Goal: Information Seeking & Learning: Learn about a topic

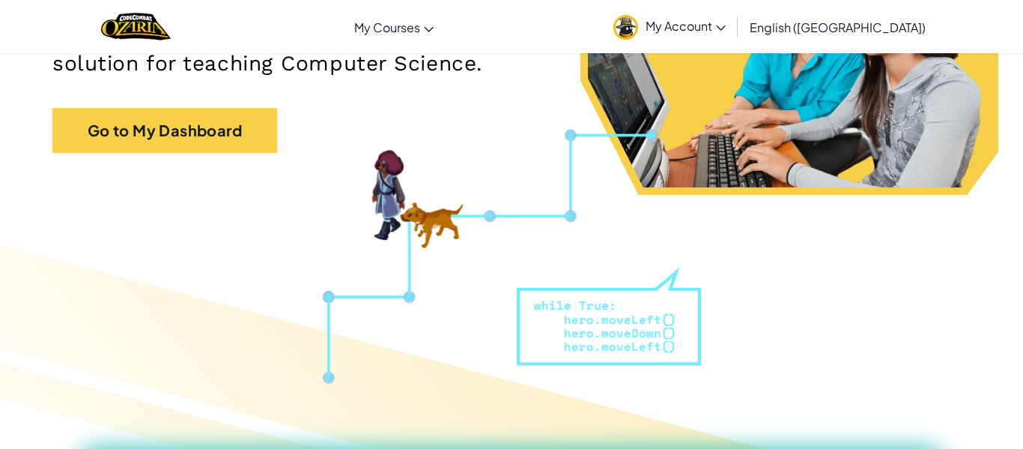
scroll to position [216, 0]
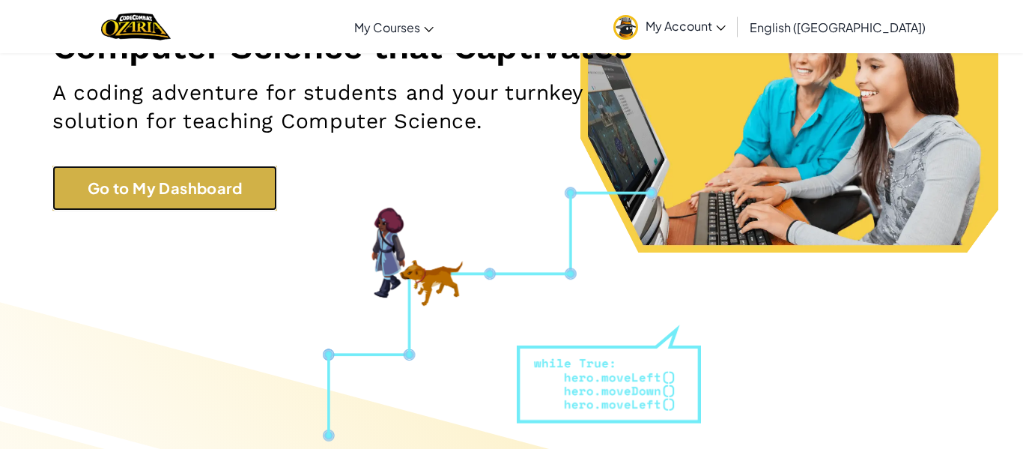
click at [222, 190] on link "Go to My Dashboard" at bounding box center [164, 188] width 225 height 45
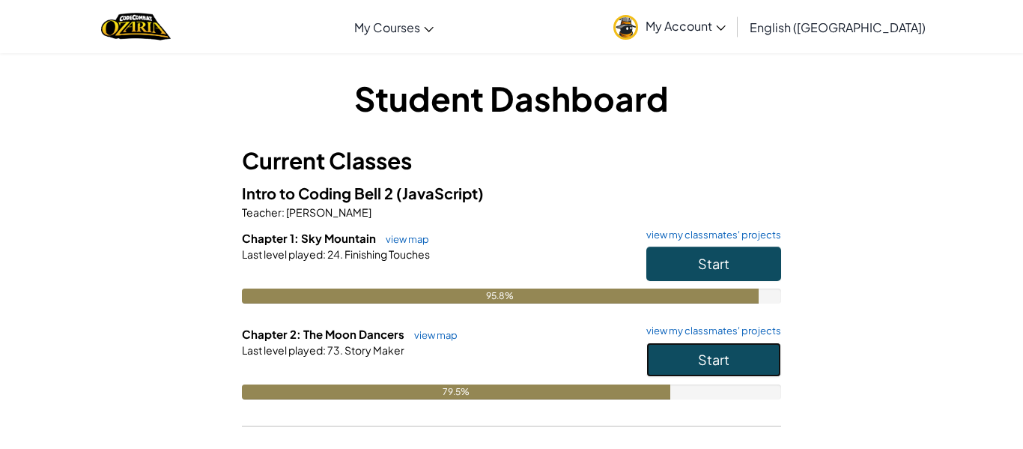
click at [663, 357] on button "Start" at bounding box center [713, 359] width 135 height 34
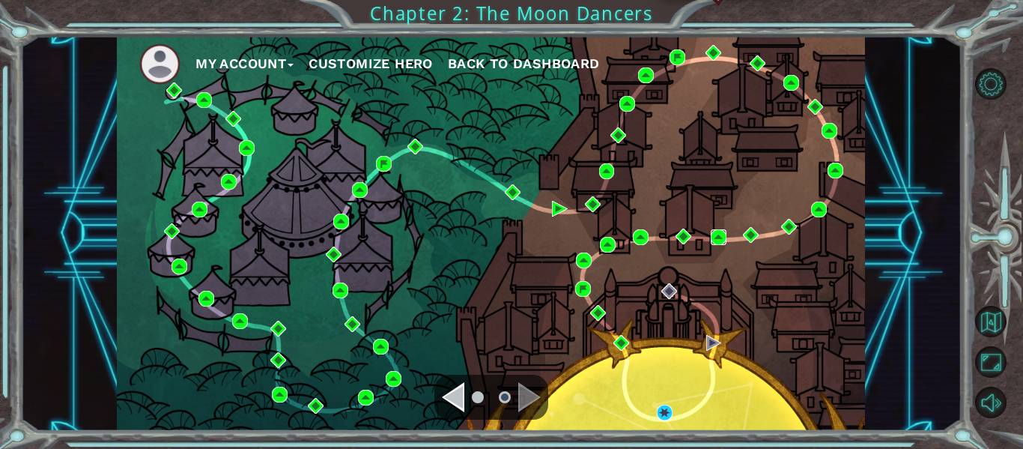
click at [718, 237] on img at bounding box center [719, 237] width 16 height 16
click at [581, 279] on div "My Account Customize Hero Back to Dashboard" at bounding box center [491, 233] width 748 height 395
click at [586, 287] on img at bounding box center [583, 289] width 16 height 16
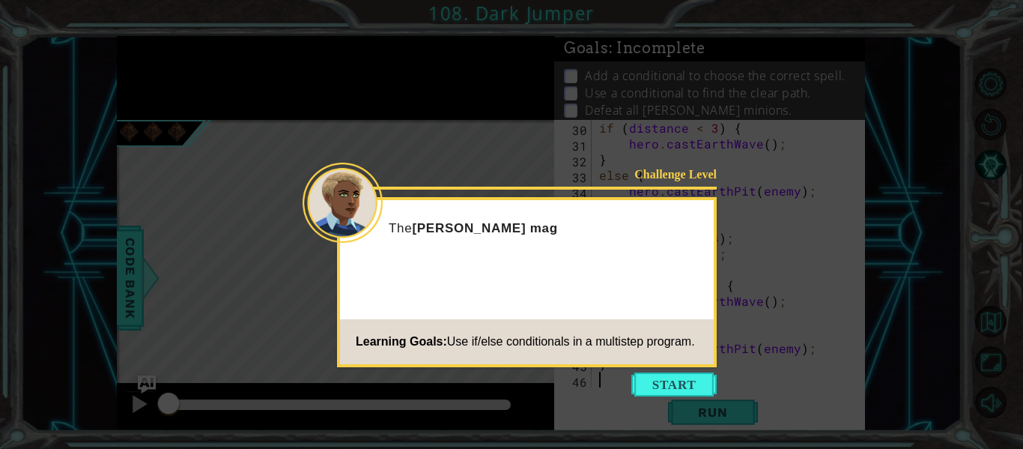
scroll to position [472, 0]
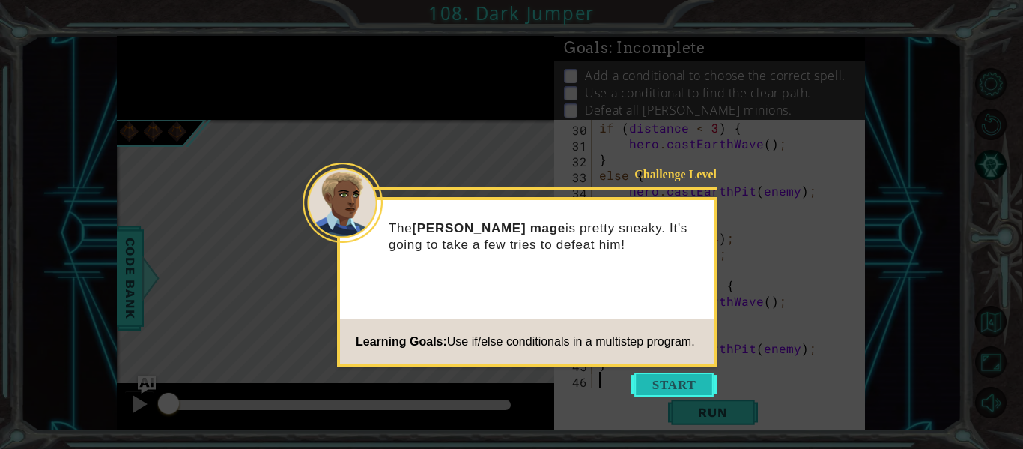
click at [679, 383] on button "Start" at bounding box center [673, 384] width 85 height 24
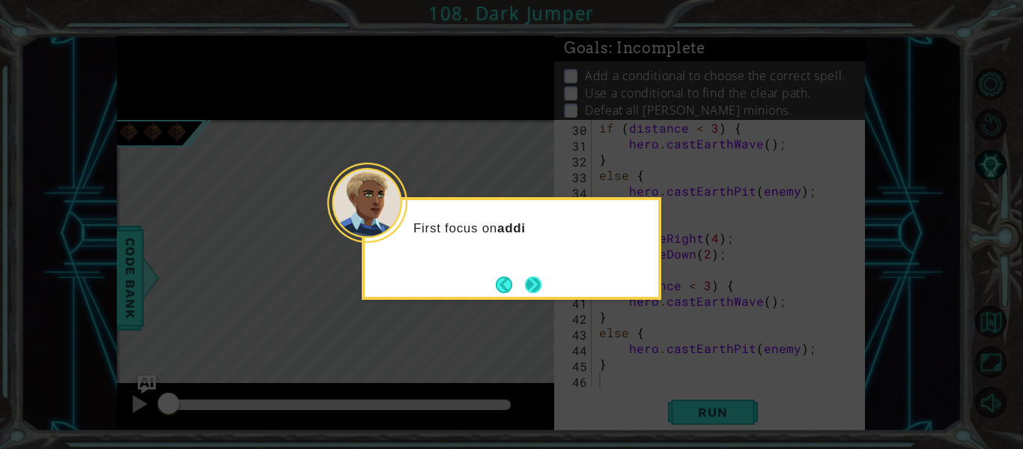
click at [533, 282] on button "Next" at bounding box center [533, 284] width 16 height 16
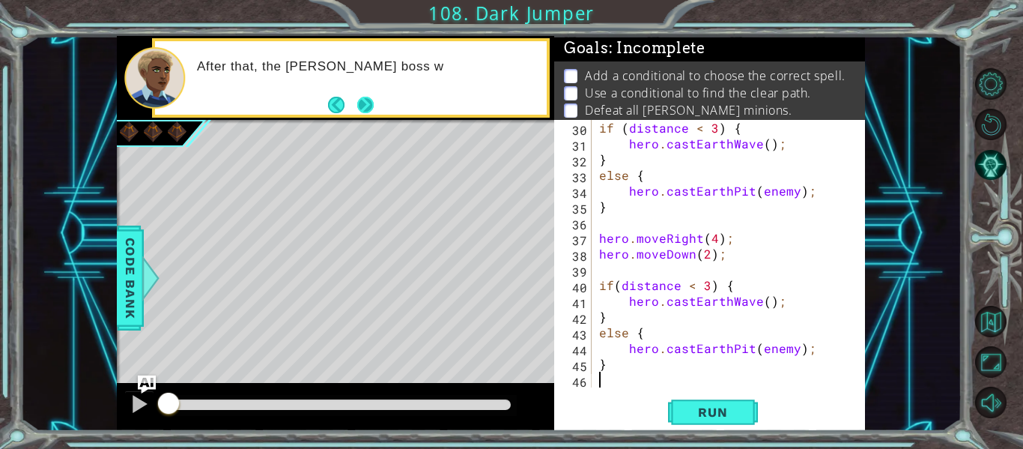
click at [364, 112] on button "Next" at bounding box center [365, 105] width 16 height 16
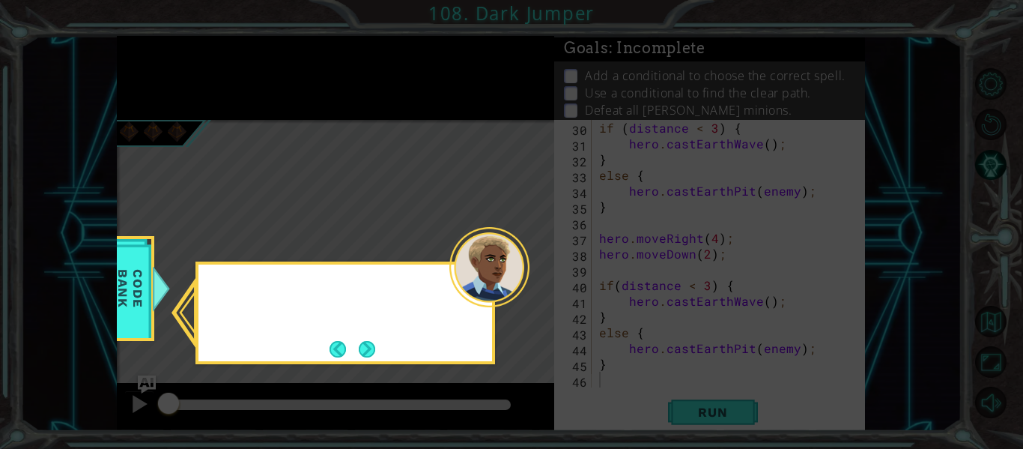
click at [364, 112] on icon at bounding box center [511, 224] width 1023 height 449
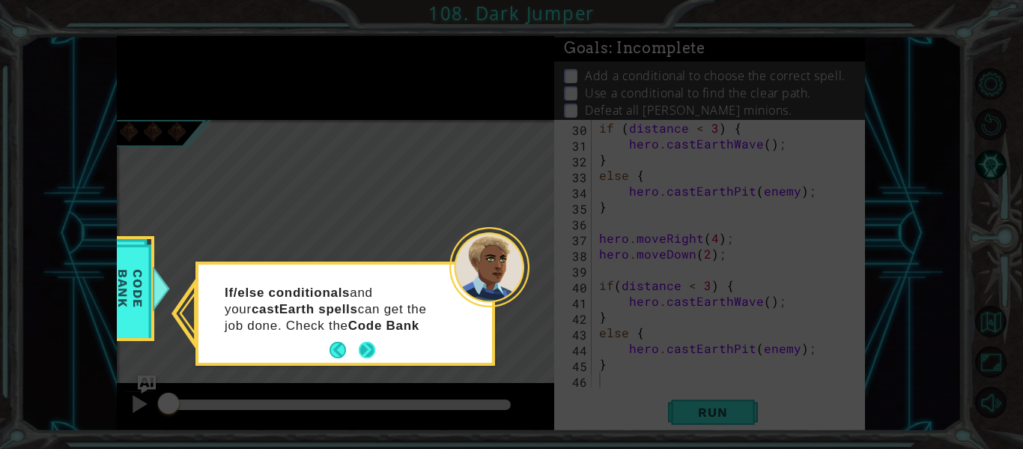
click at [371, 351] on div "If/else conditionals and your castEarth spells can get the job done. Check the …" at bounding box center [345, 316] width 294 height 92
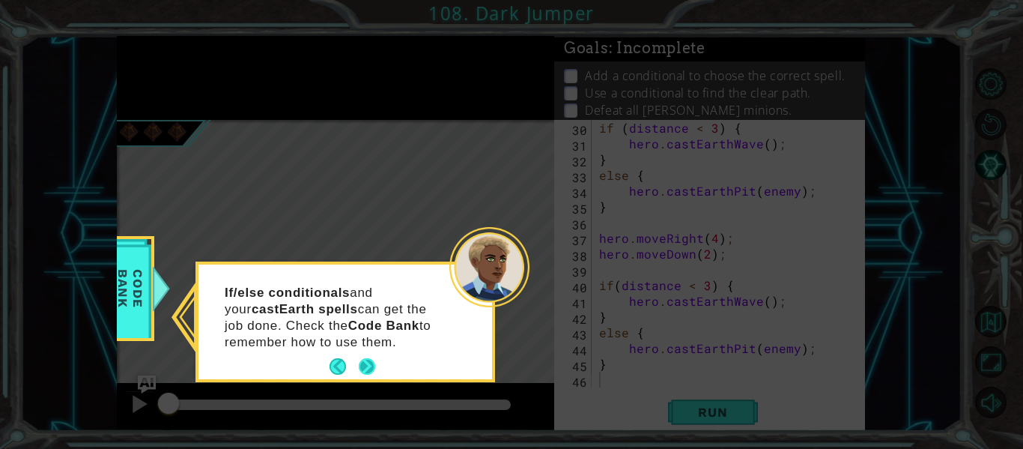
click at [367, 358] on button "Next" at bounding box center [367, 366] width 16 height 16
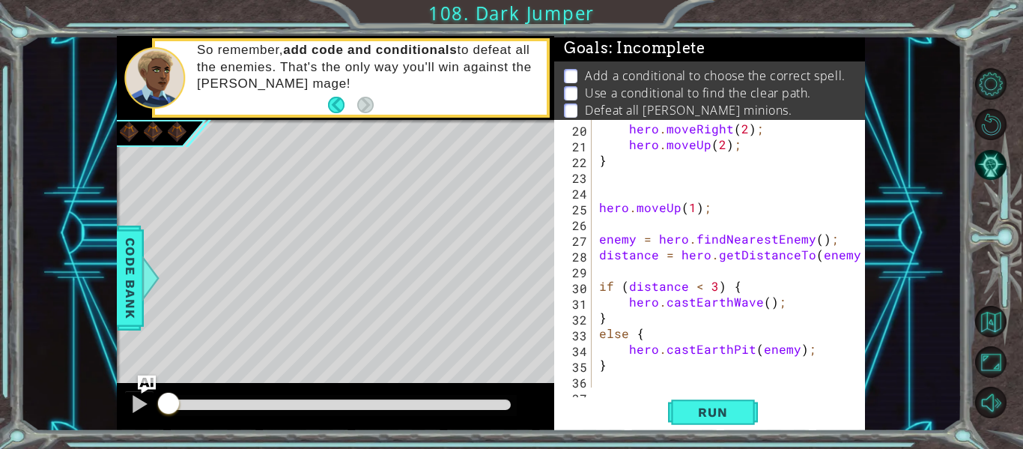
scroll to position [315, 0]
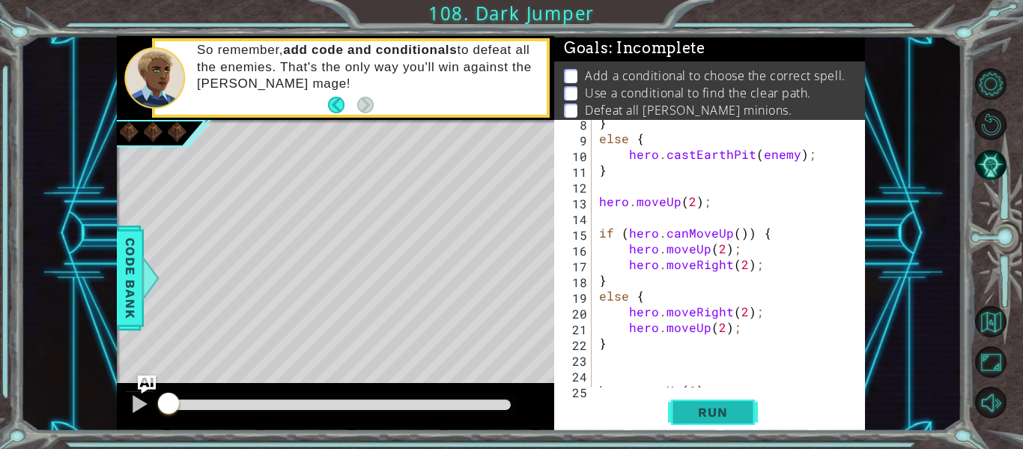
click at [753, 407] on button "Run" at bounding box center [713, 412] width 90 height 31
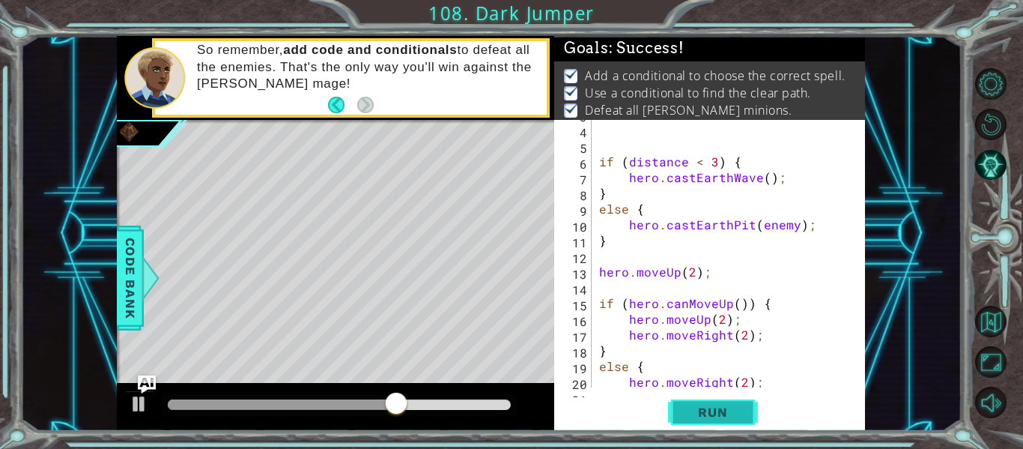
scroll to position [61, 0]
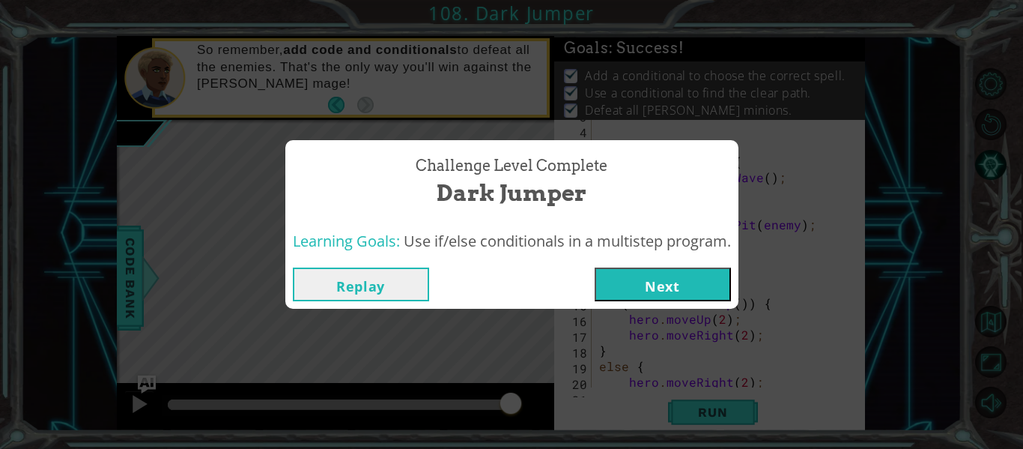
click at [404, 286] on button "Replay" at bounding box center [361, 284] width 136 height 34
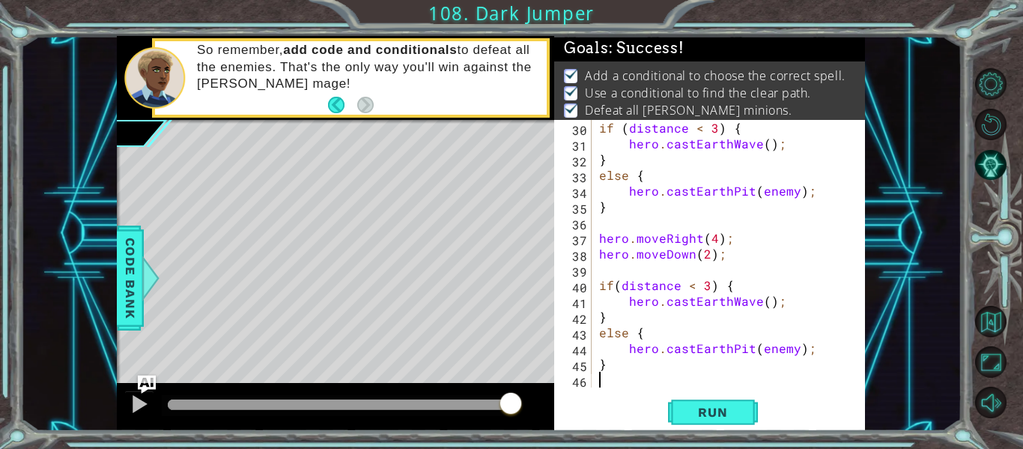
scroll to position [472, 0]
